Goal: Transaction & Acquisition: Purchase product/service

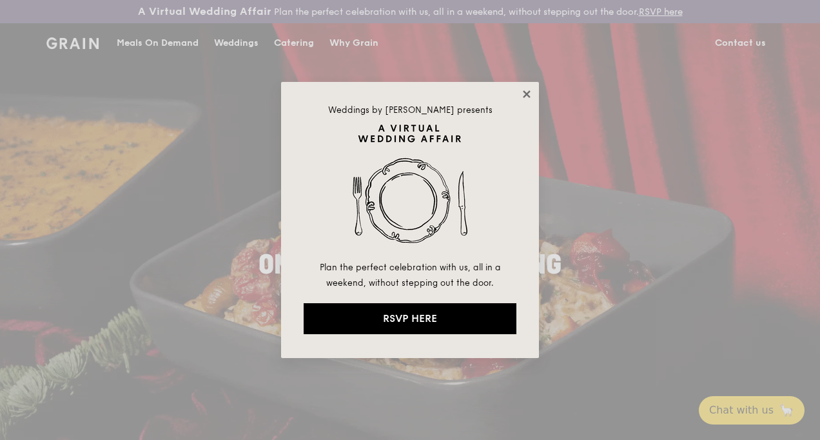
click at [527, 94] on icon at bounding box center [526, 93] width 7 height 7
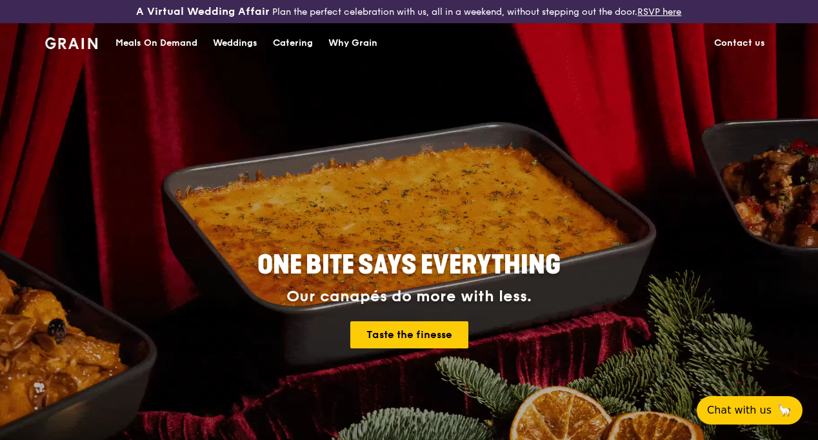
click at [169, 56] on div "Meals On Demand" at bounding box center [156, 43] width 82 height 39
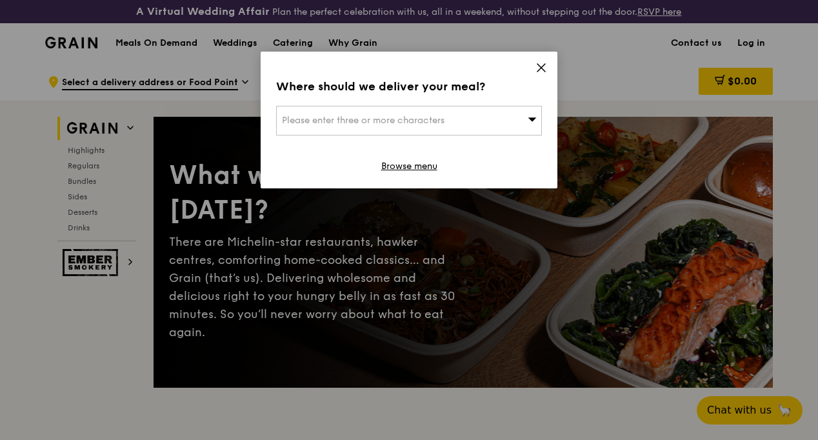
click at [538, 67] on icon at bounding box center [541, 68] width 12 height 12
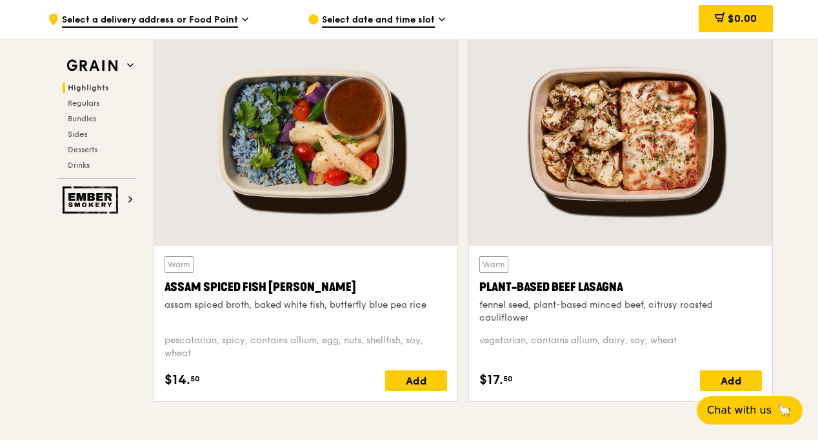
scroll to position [451, 0]
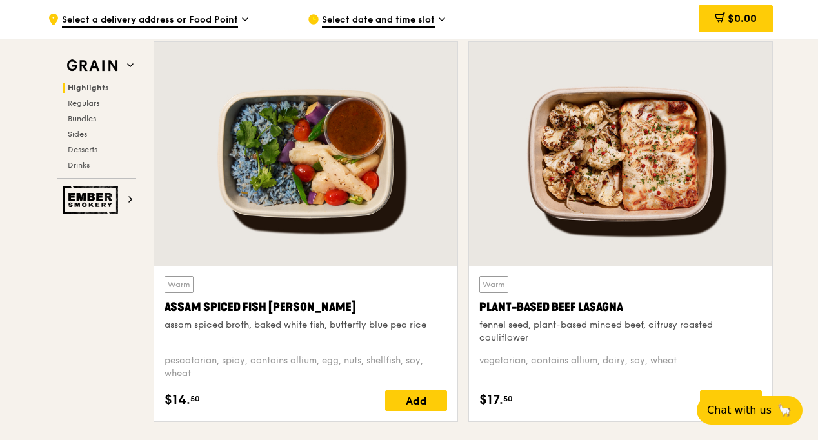
click at [244, 21] on icon at bounding box center [244, 19] width 5 height 3
click at [440, 12] on div "Select date and time slot" at bounding box center [427, 19] width 239 height 39
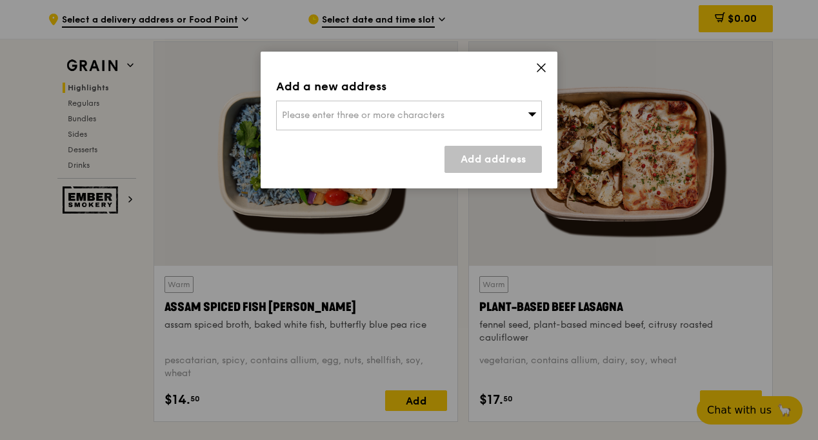
click at [453, 116] on div "Please enter three or more characters" at bounding box center [409, 116] width 266 height 30
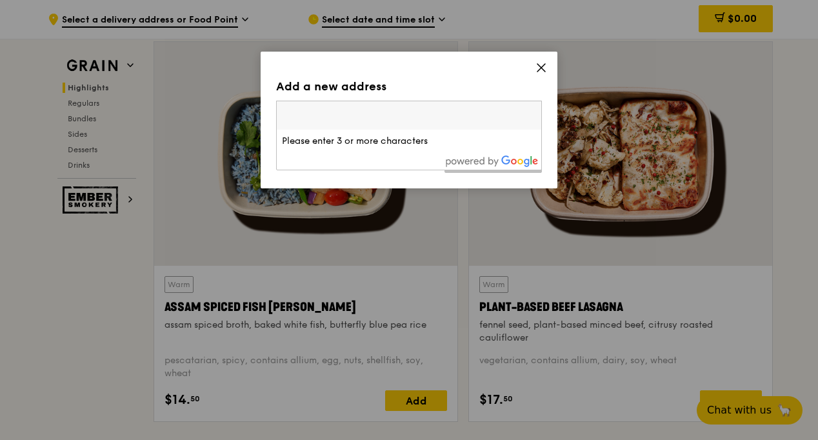
paste input "[STREET_ADDRESS]"
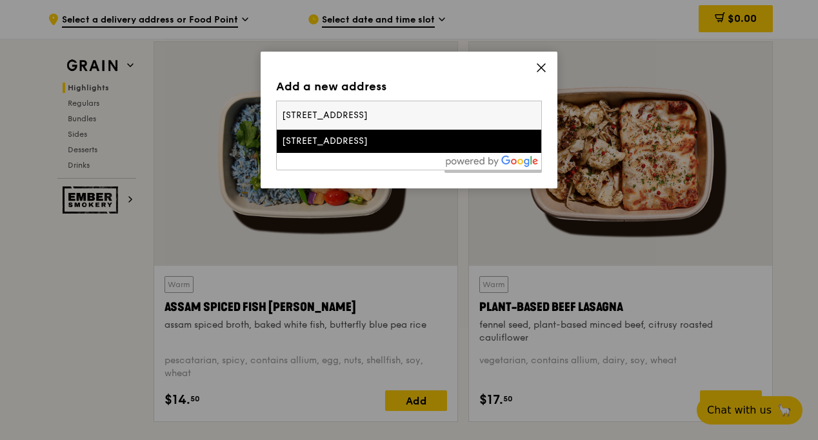
type input "[STREET_ADDRESS]"
click at [344, 143] on div "[STREET_ADDRESS]" at bounding box center [377, 141] width 191 height 13
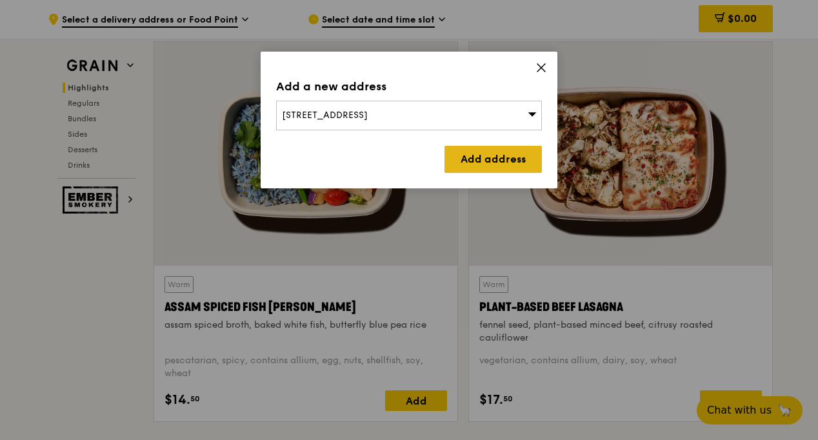
click at [488, 164] on link "Add address" at bounding box center [492, 159] width 97 height 27
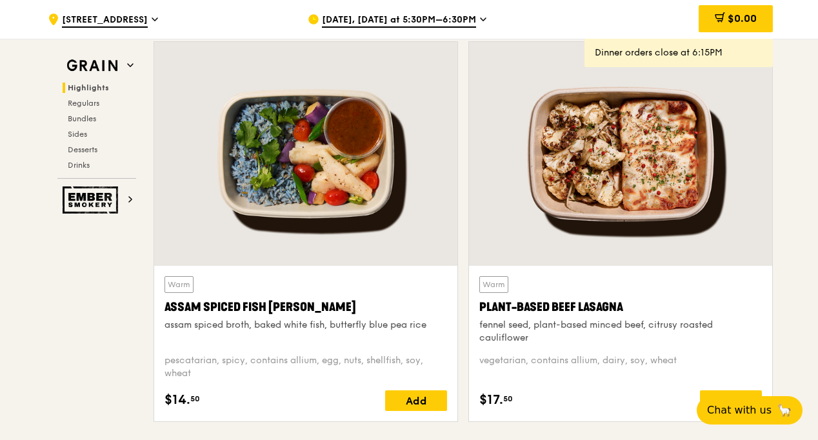
click at [480, 14] on icon at bounding box center [483, 20] width 6 height 12
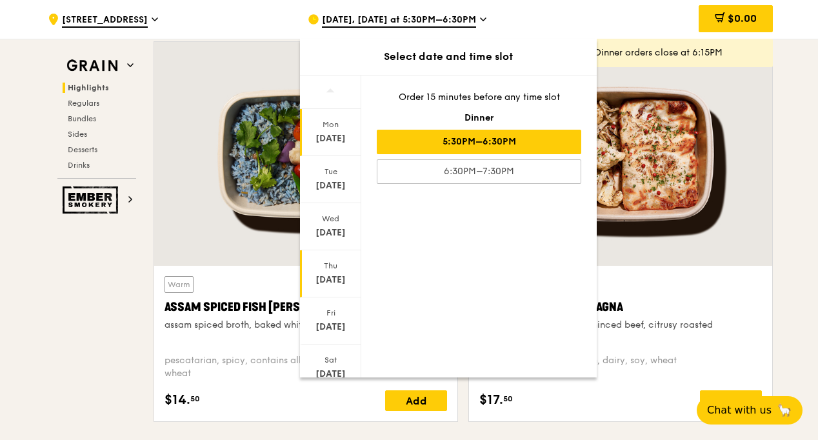
click at [328, 280] on div "[DATE]" at bounding box center [330, 279] width 57 height 13
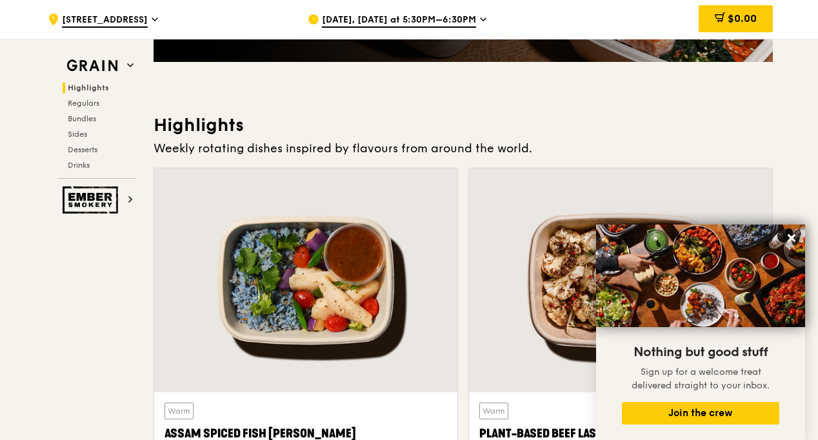
scroll to position [245, 0]
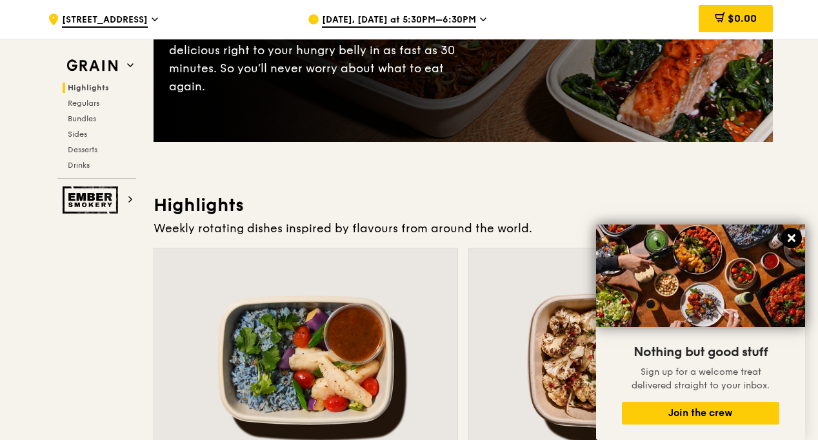
click at [791, 233] on icon at bounding box center [791, 238] width 12 height 12
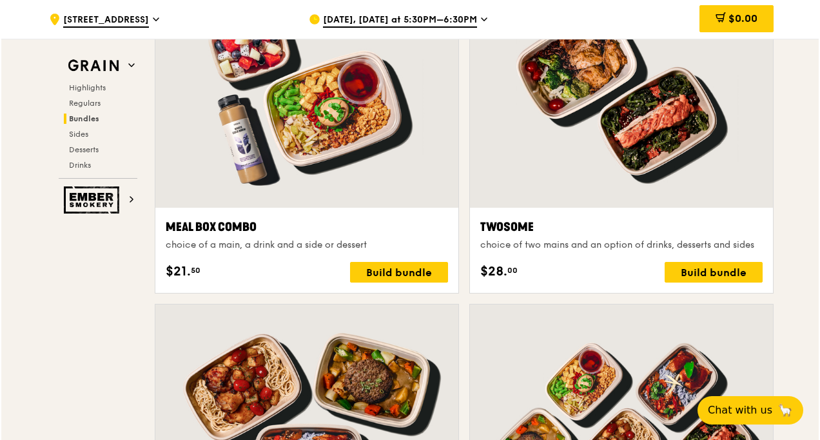
scroll to position [1986, 0]
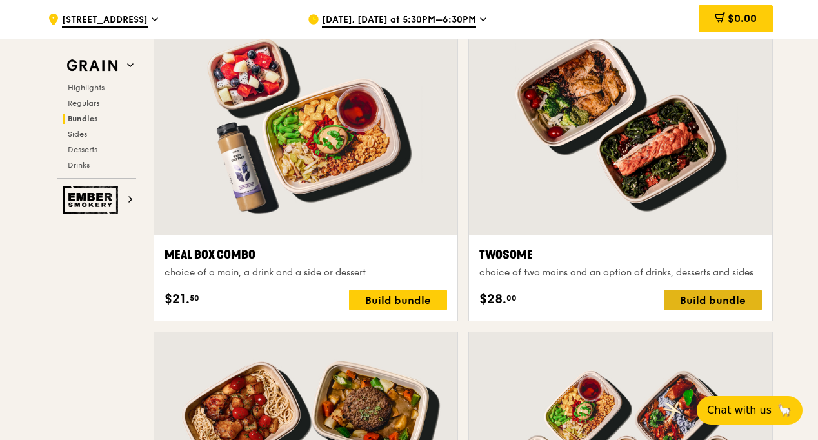
click at [723, 310] on div "Build bundle" at bounding box center [713, 300] width 98 height 21
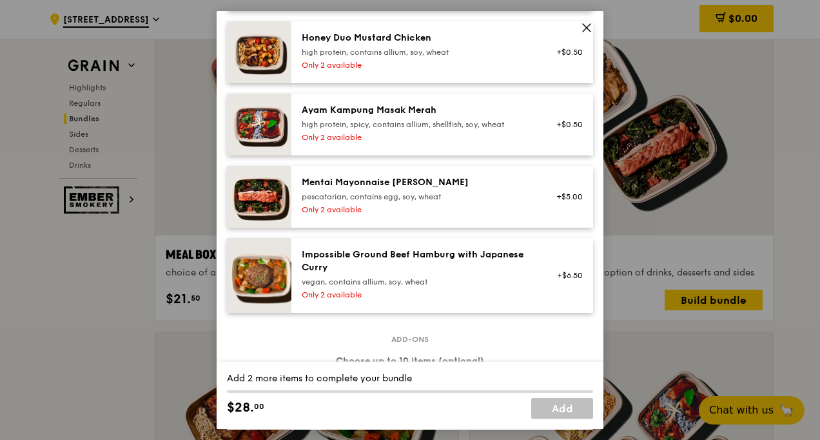
scroll to position [516, 0]
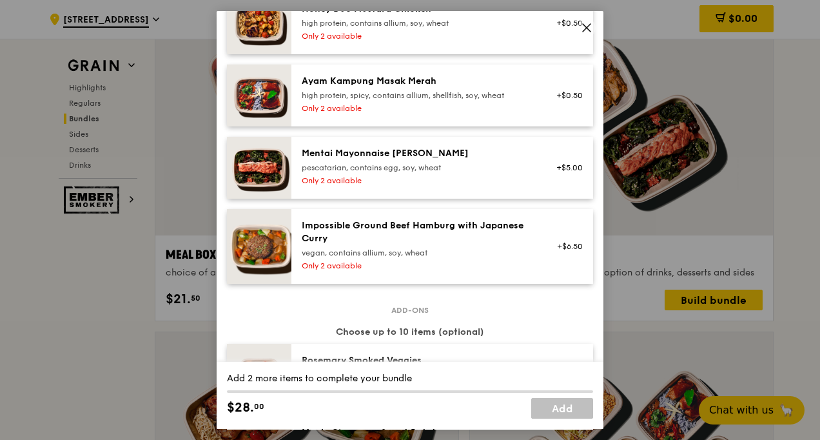
click at [587, 25] on icon at bounding box center [587, 28] width 12 height 12
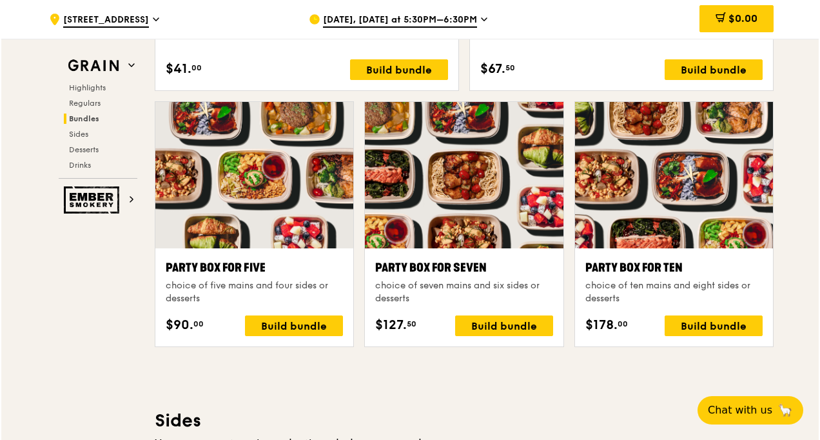
scroll to position [2567, 0]
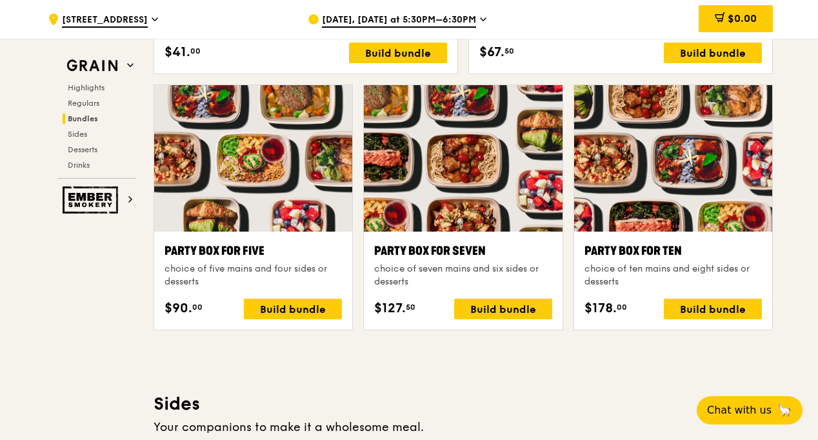
click at [271, 219] on div at bounding box center [253, 158] width 198 height 146
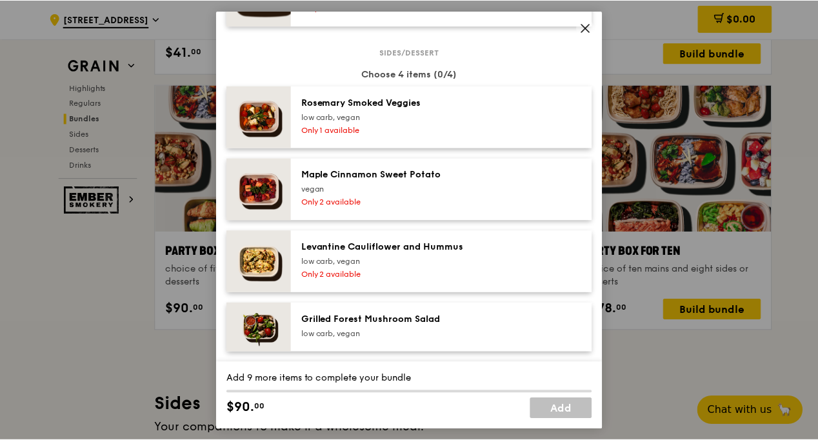
scroll to position [838, 0]
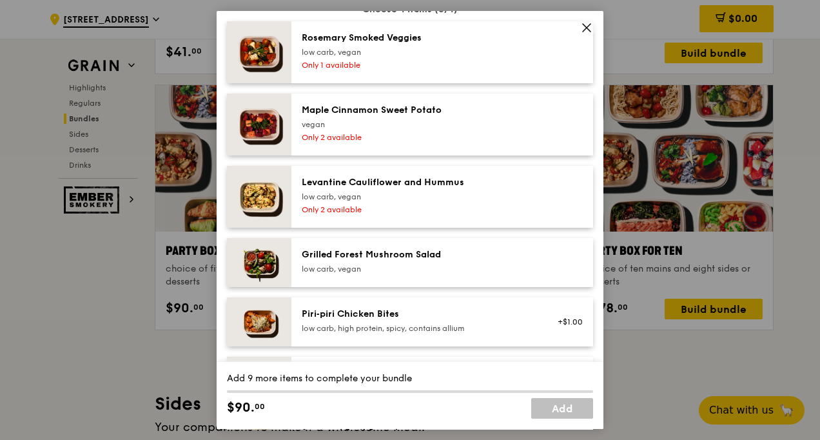
click at [586, 27] on icon at bounding box center [587, 28] width 12 height 12
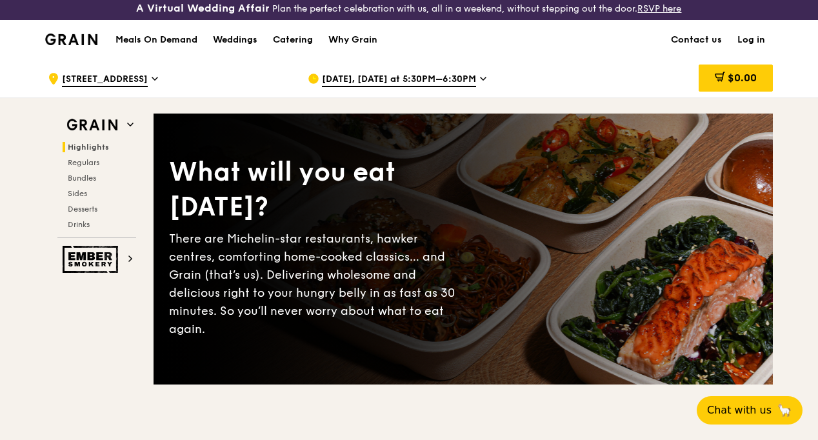
scroll to position [0, 0]
